Goal: Transaction & Acquisition: Download file/media

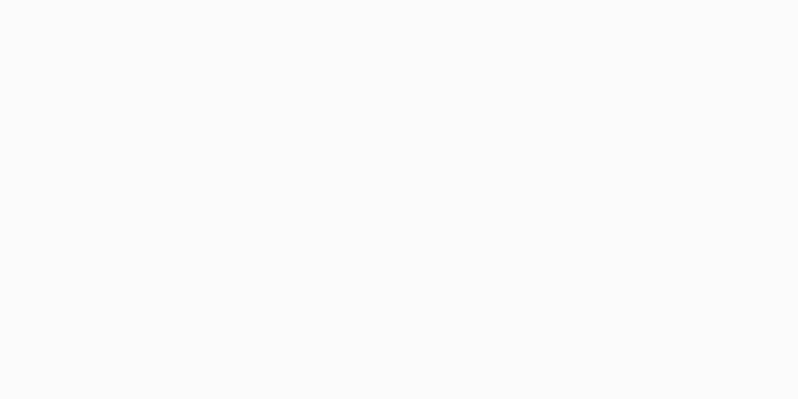
click at [302, 212] on body at bounding box center [399, 199] width 798 height 399
click at [203, 127] on body at bounding box center [399, 199] width 798 height 399
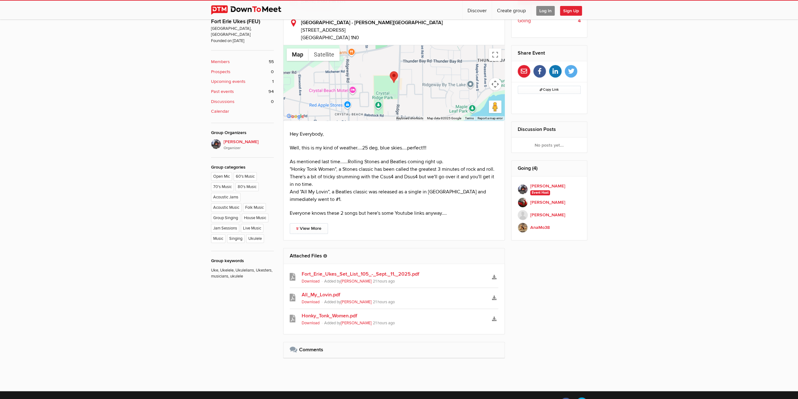
scroll to position [314, 0]
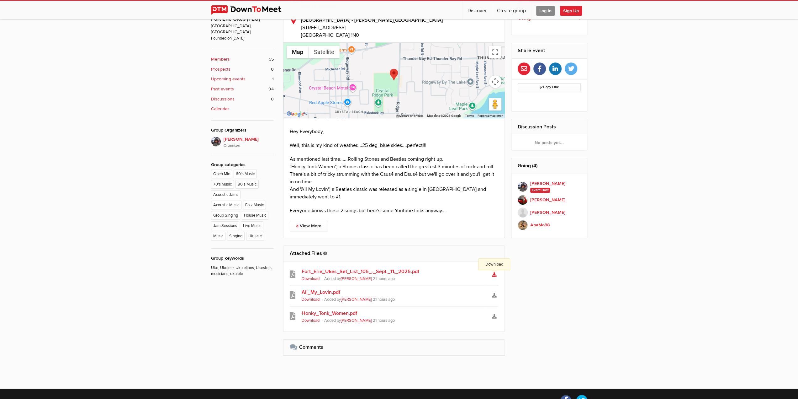
click at [495, 272] on icon "Download" at bounding box center [494, 274] width 4 height 4
click at [497, 291] on link "Download" at bounding box center [494, 295] width 8 height 9
